Goal: Navigation & Orientation: Find specific page/section

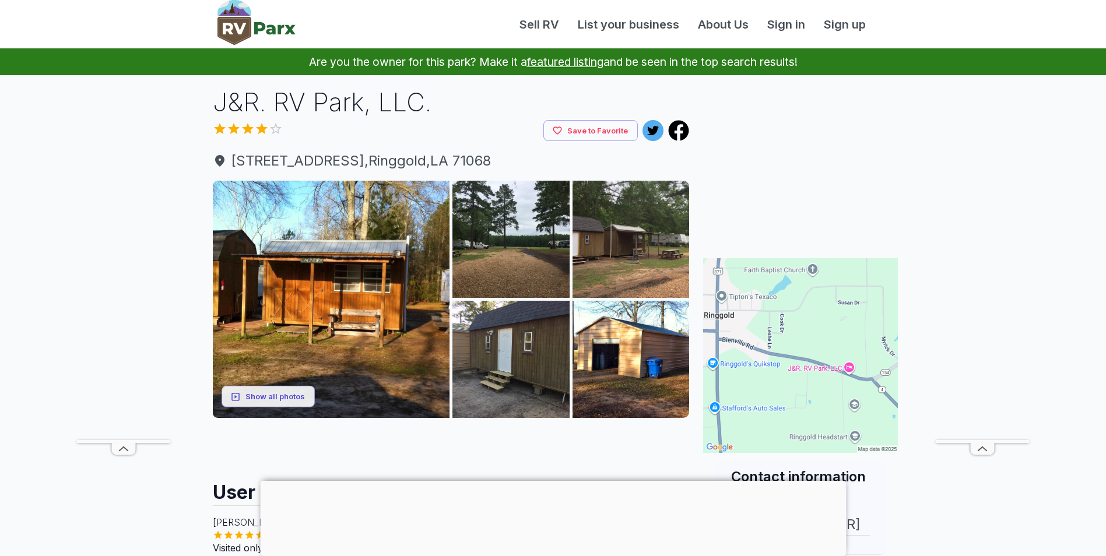
click at [398, 24] on div "Sell RV List your business About Us Sign in Sign up" at bounding box center [593, 24] width 594 height 17
drag, startPoint x: 206, startPoint y: 5, endPoint x: 296, endPoint y: 31, distance: 93.5
click at [296, 31] on div "Sell RV List your business About Us Sign in Sign up" at bounding box center [553, 24] width 700 height 48
click at [416, 30] on div "Sell RV List your business About Us Sign in Sign up" at bounding box center [593, 24] width 594 height 17
click at [310, 38] on div "Sell RV List your business About Us Sign in Sign up" at bounding box center [553, 24] width 700 height 48
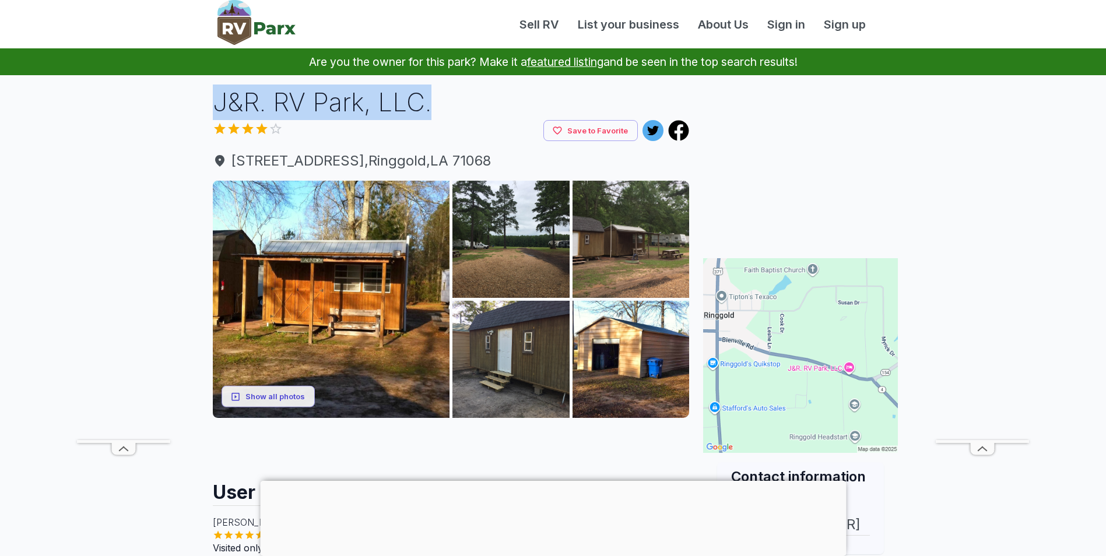
drag, startPoint x: 214, startPoint y: 99, endPoint x: 444, endPoint y: 117, distance: 230.4
click at [444, 117] on h1 "J&R. RV Park, LLC." at bounding box center [451, 103] width 477 height 36
drag, startPoint x: 444, startPoint y: 117, endPoint x: 398, endPoint y: 103, distance: 48.3
click at [398, 103] on h1 "J&R. RV Park, LLC." at bounding box center [451, 103] width 477 height 36
drag, startPoint x: 215, startPoint y: 100, endPoint x: 424, endPoint y: 116, distance: 210.5
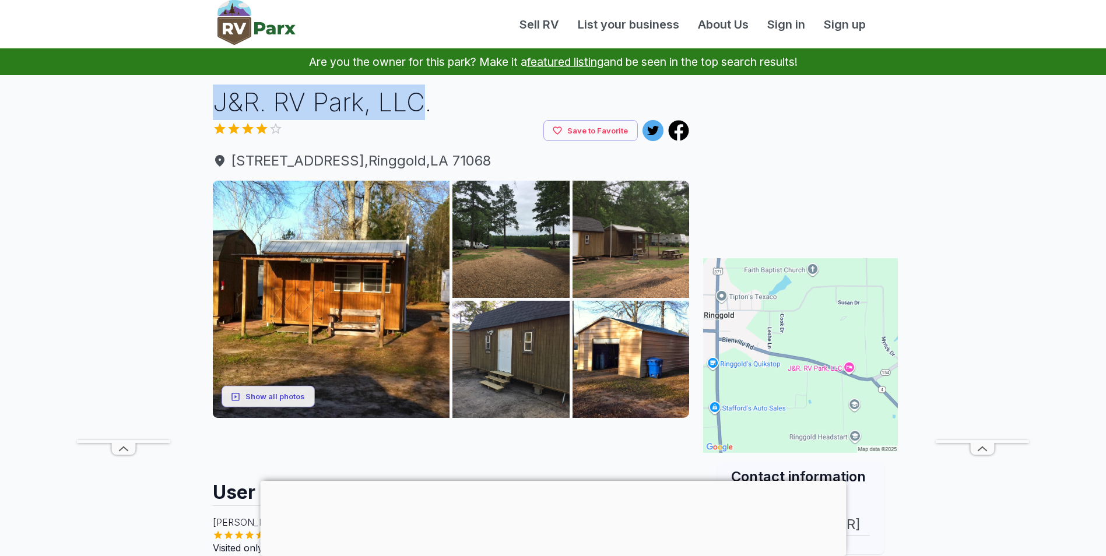
click at [424, 116] on h1 "J&R. RV Park, LLC." at bounding box center [451, 103] width 477 height 36
drag, startPoint x: 424, startPoint y: 116, endPoint x: 378, endPoint y: 106, distance: 47.2
copy h1 "J&R. RV Park, LLC"
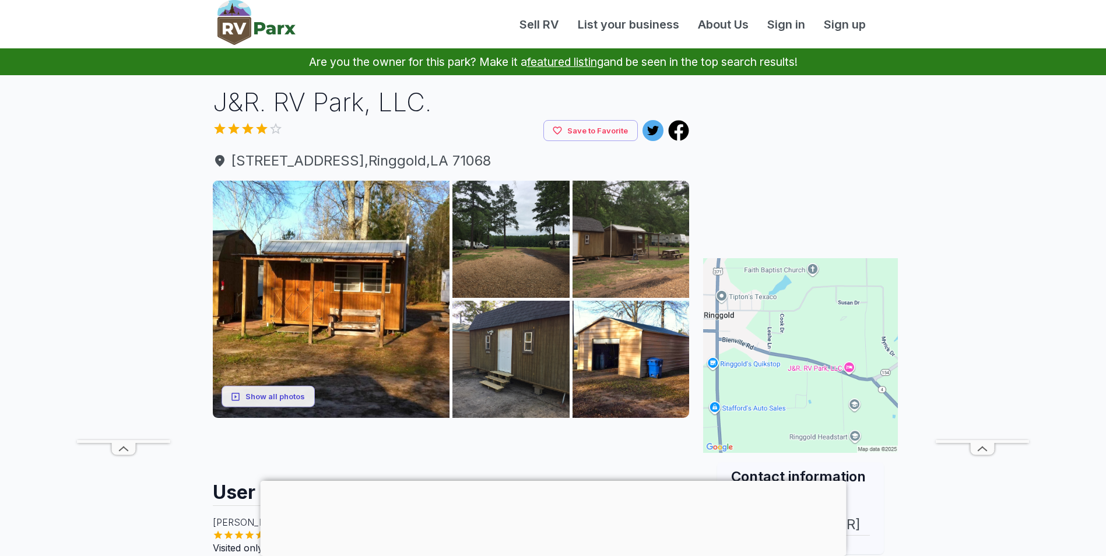
click at [444, 95] on h1 "J&R. RV Park, LLC." at bounding box center [451, 103] width 477 height 36
click at [360, 107] on h1 "J&R. RV Park, LLC." at bounding box center [451, 103] width 477 height 36
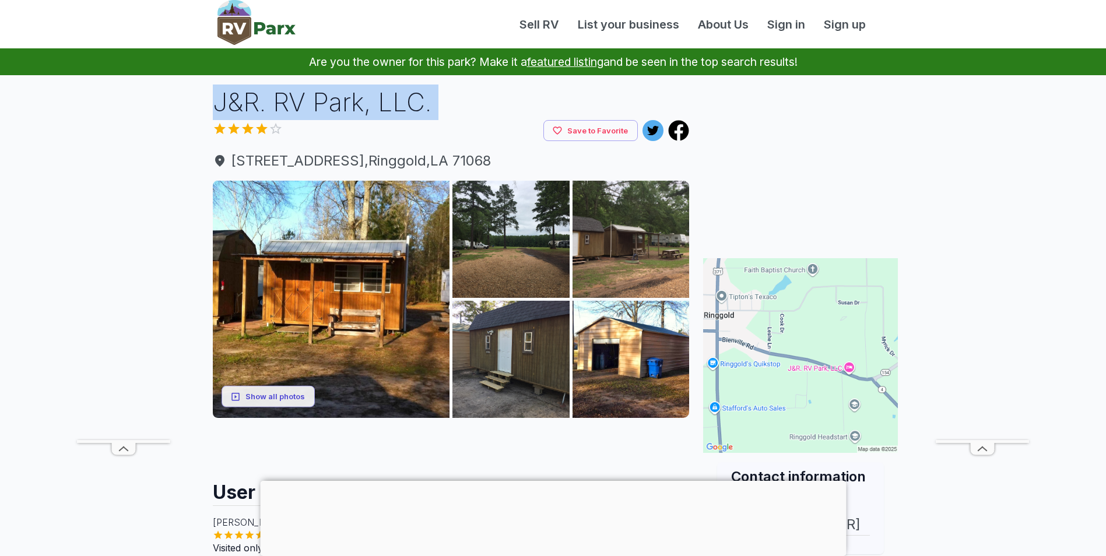
drag, startPoint x: 219, startPoint y: 94, endPoint x: 466, endPoint y: 142, distance: 251.8
click at [466, 142] on div "J&R. RV Park, LLC. Save to Favorite [STREET_ADDRESS] Show all photos User Revie…" at bounding box center [451, 532] width 496 height 895
drag, startPoint x: 466, startPoint y: 142, endPoint x: 449, endPoint y: 157, distance: 23.5
click at [449, 157] on span "[STREET_ADDRESS]" at bounding box center [451, 160] width 477 height 21
